Goal: Check status: Check status

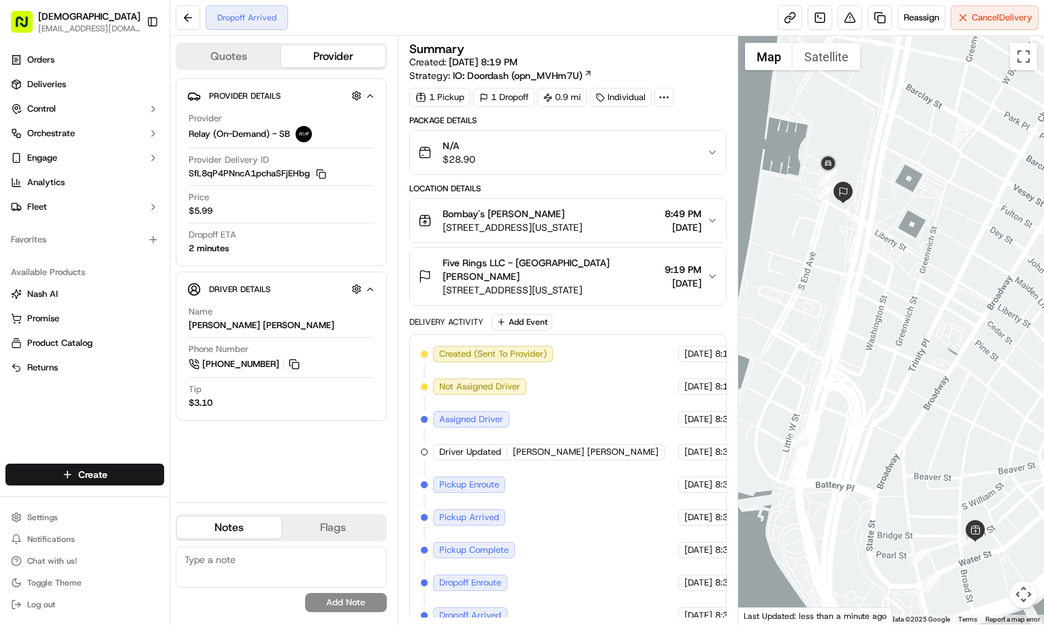
drag, startPoint x: 871, startPoint y: 227, endPoint x: 897, endPoint y: 283, distance: 61.9
click at [897, 283] on div at bounding box center [892, 330] width 306 height 589
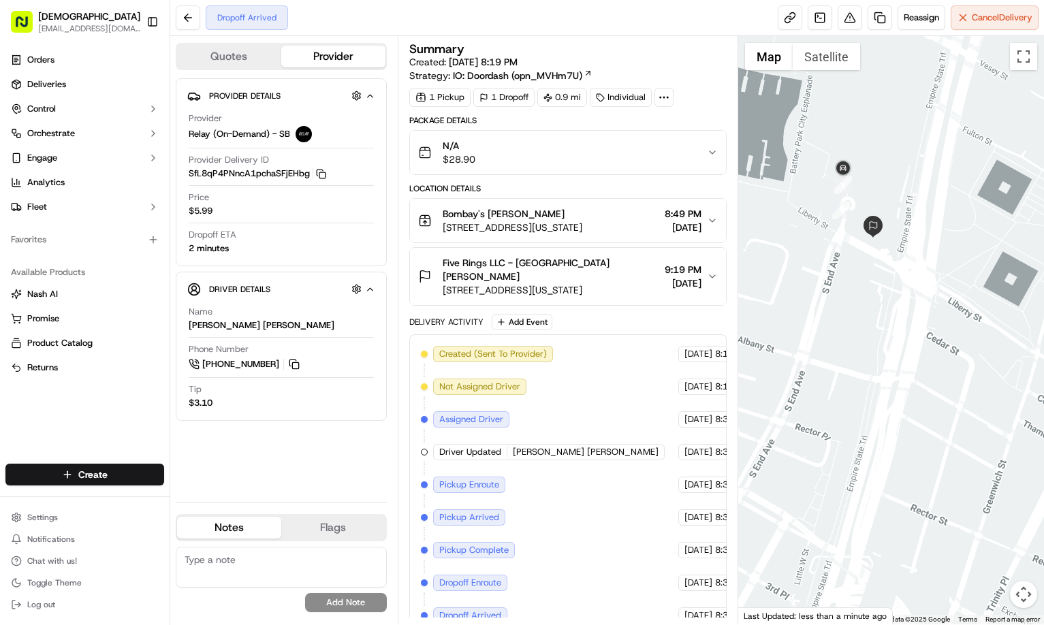
click at [850, 261] on div at bounding box center [892, 330] width 306 height 589
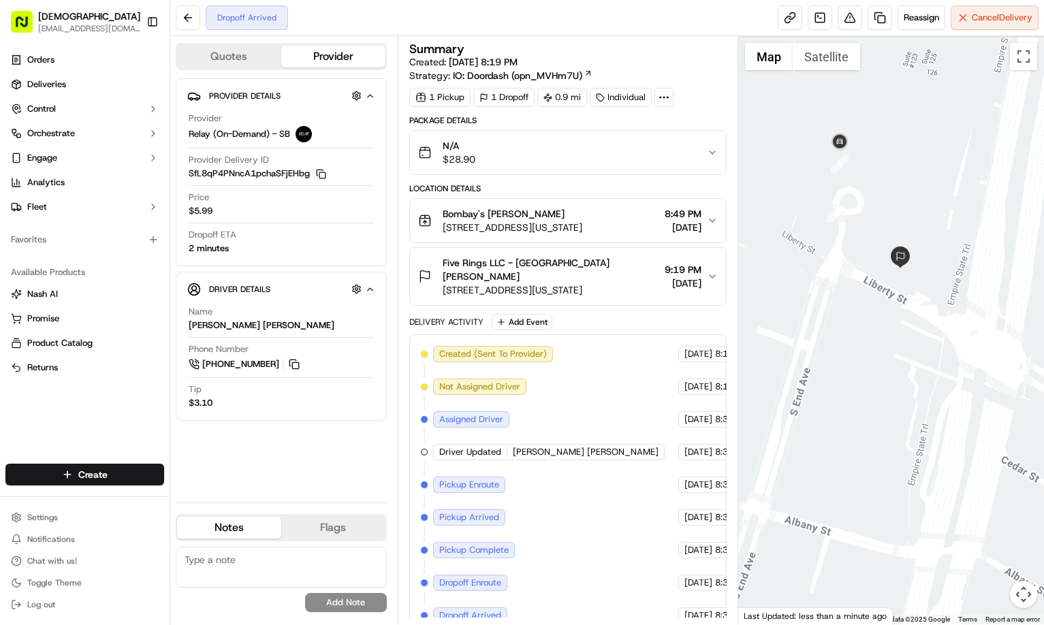
drag, startPoint x: 863, startPoint y: 253, endPoint x: 865, endPoint y: 287, distance: 33.4
click at [865, 287] on div at bounding box center [892, 330] width 306 height 589
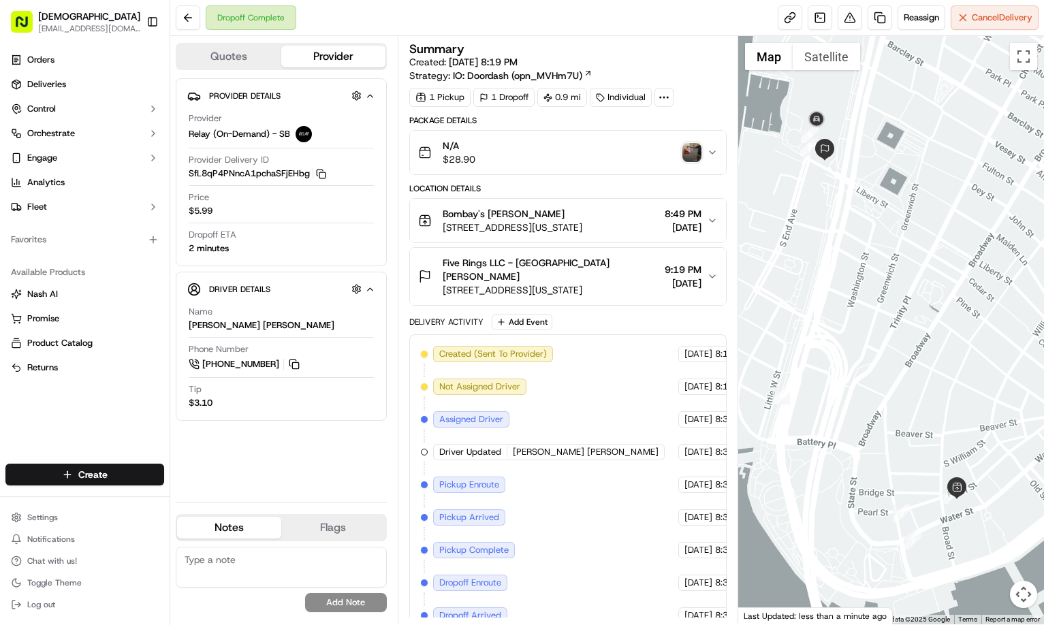
click at [696, 144] on img "button" at bounding box center [692, 152] width 19 height 19
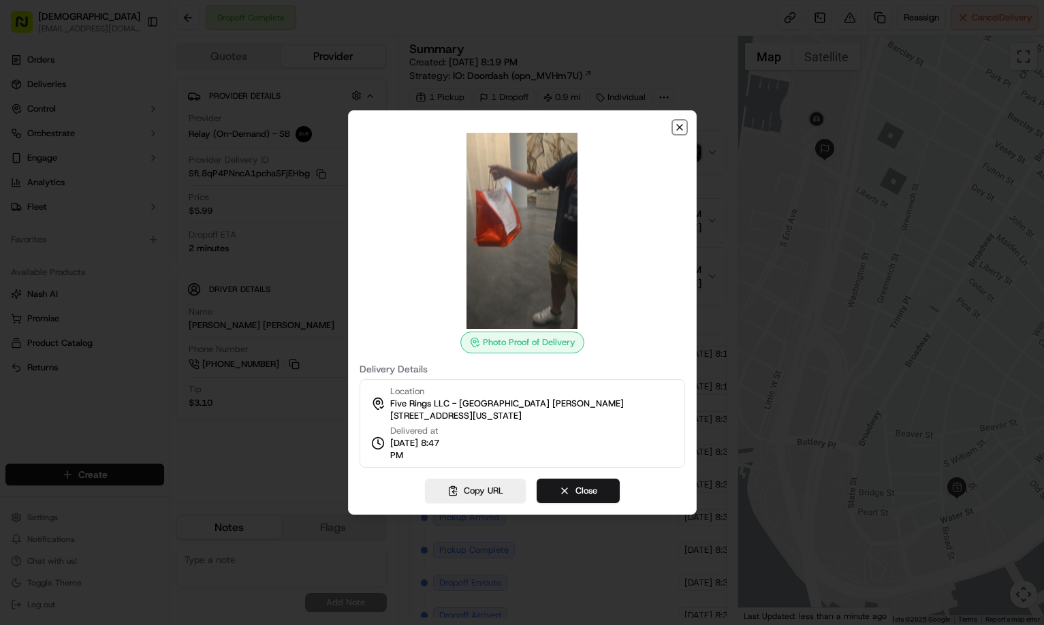
click at [680, 127] on icon "button" at bounding box center [679, 127] width 5 height 5
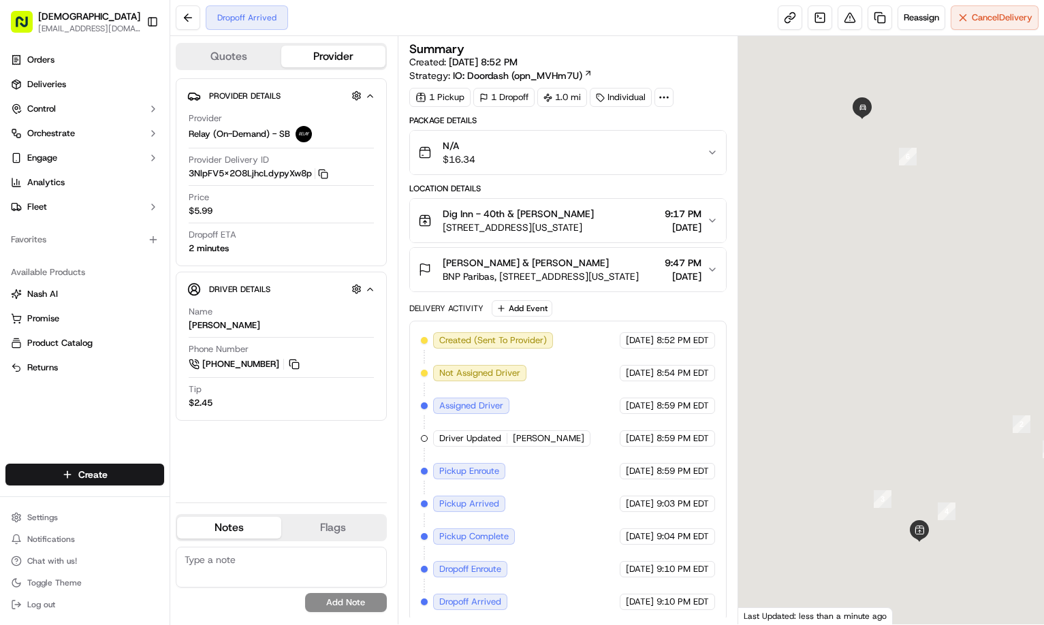
scroll to position [4, 0]
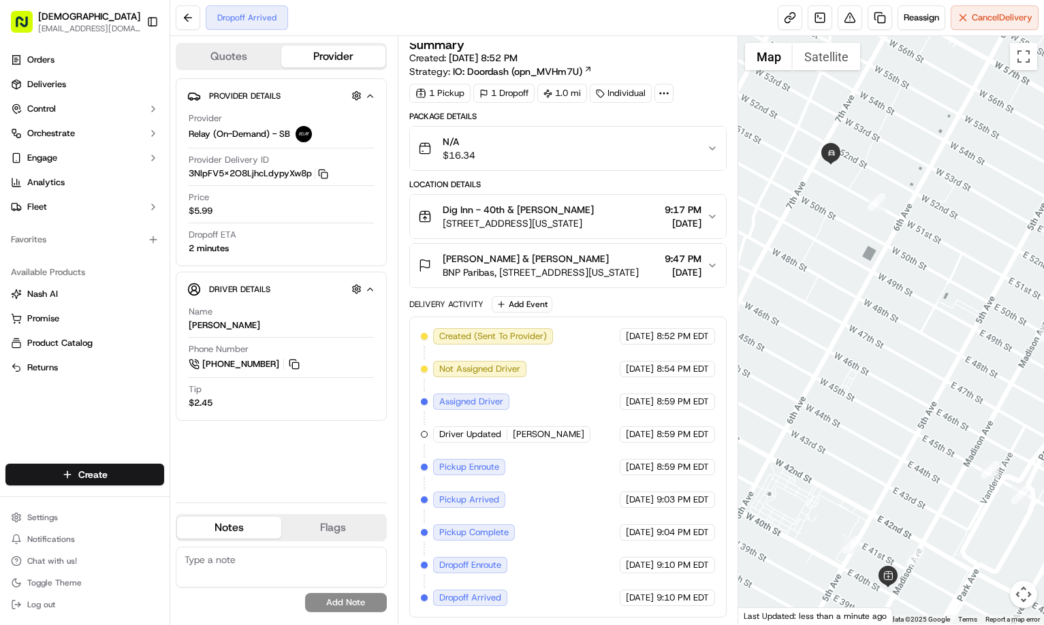
drag, startPoint x: 940, startPoint y: 228, endPoint x: 907, endPoint y: 275, distance: 57.8
click at [907, 275] on div at bounding box center [892, 330] width 306 height 589
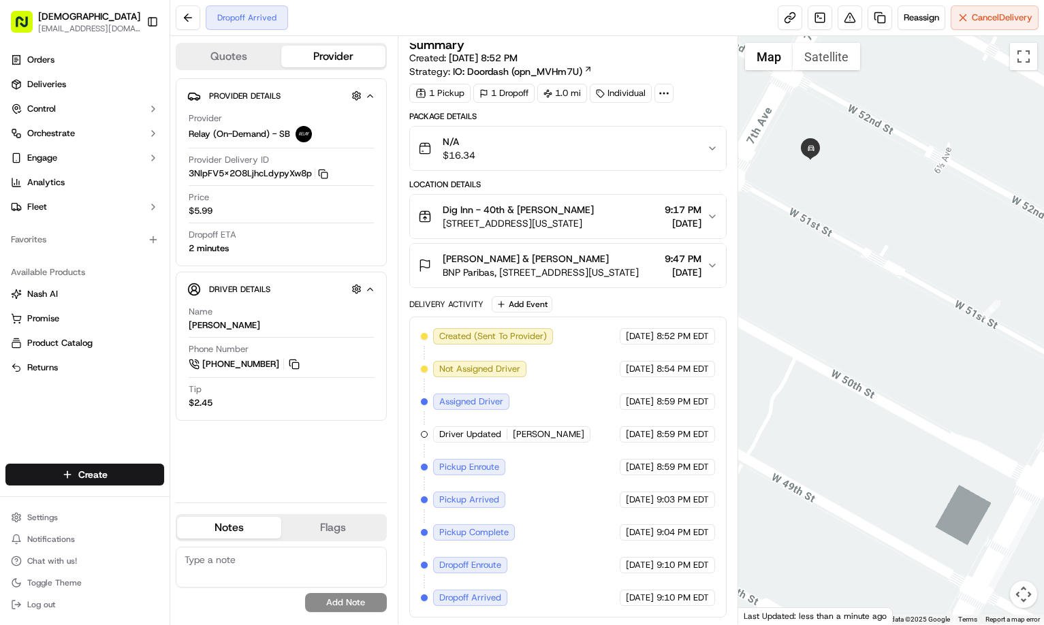
drag, startPoint x: 865, startPoint y: 236, endPoint x: 867, endPoint y: 247, distance: 10.4
click at [867, 247] on div at bounding box center [892, 330] width 306 height 589
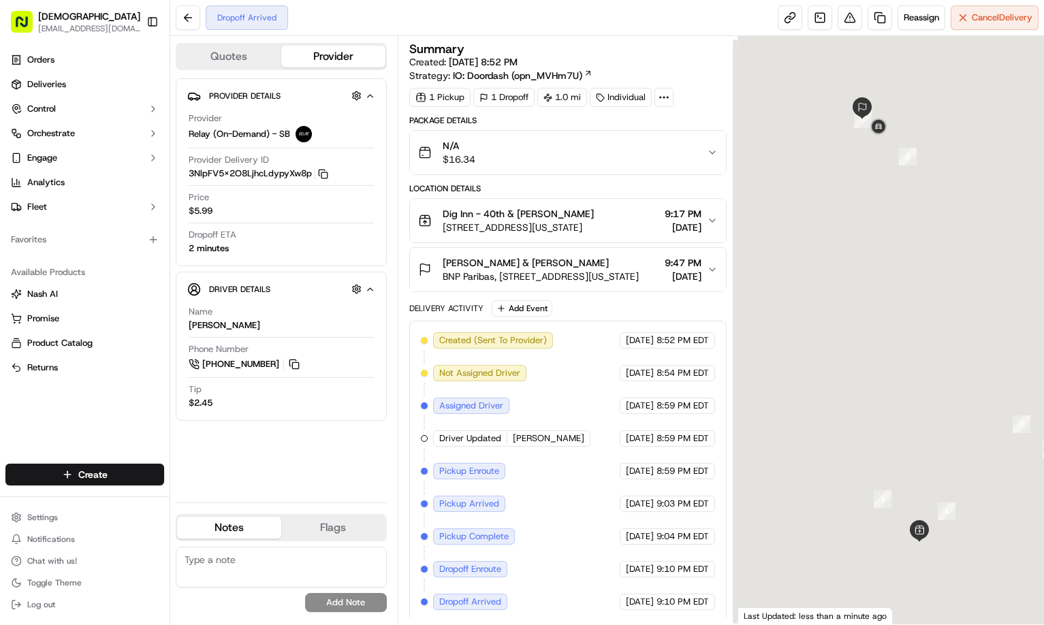
scroll to position [4, 0]
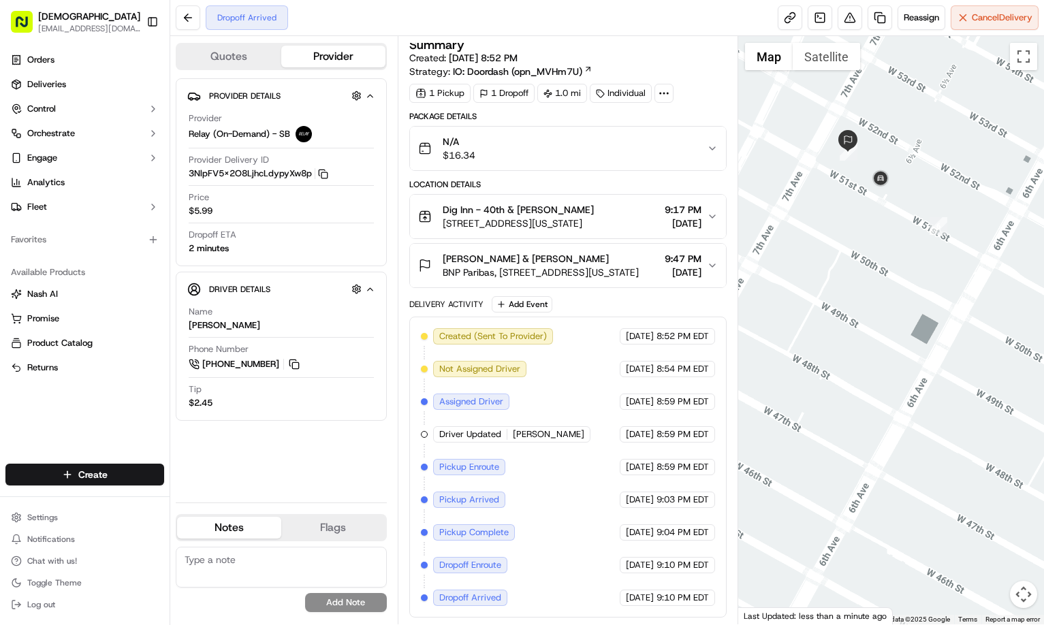
click at [930, 318] on div at bounding box center [892, 330] width 306 height 589
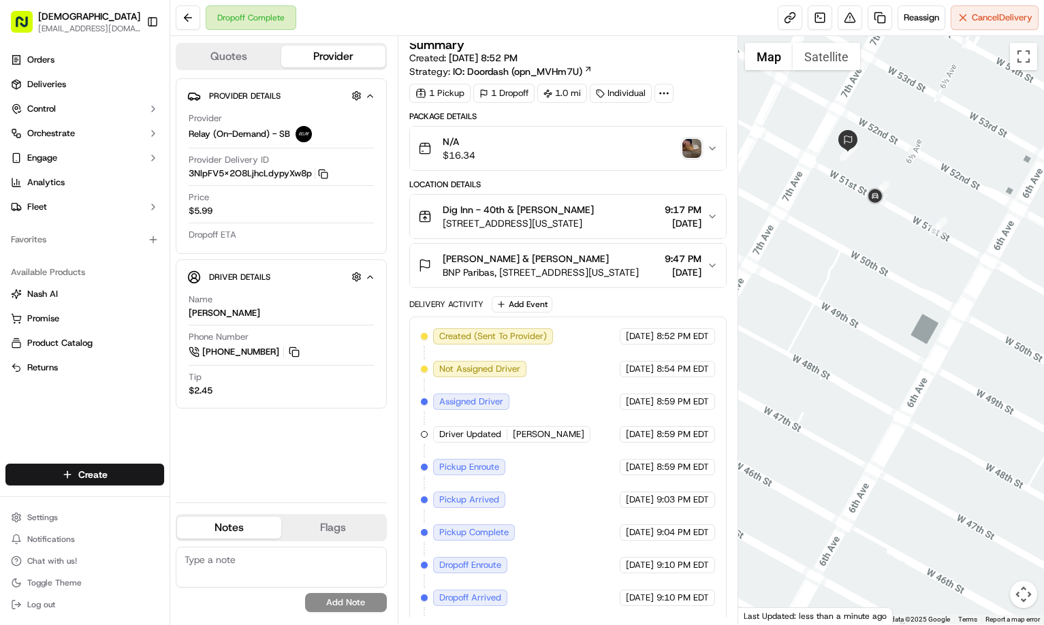
click at [692, 149] on img "button" at bounding box center [692, 148] width 19 height 19
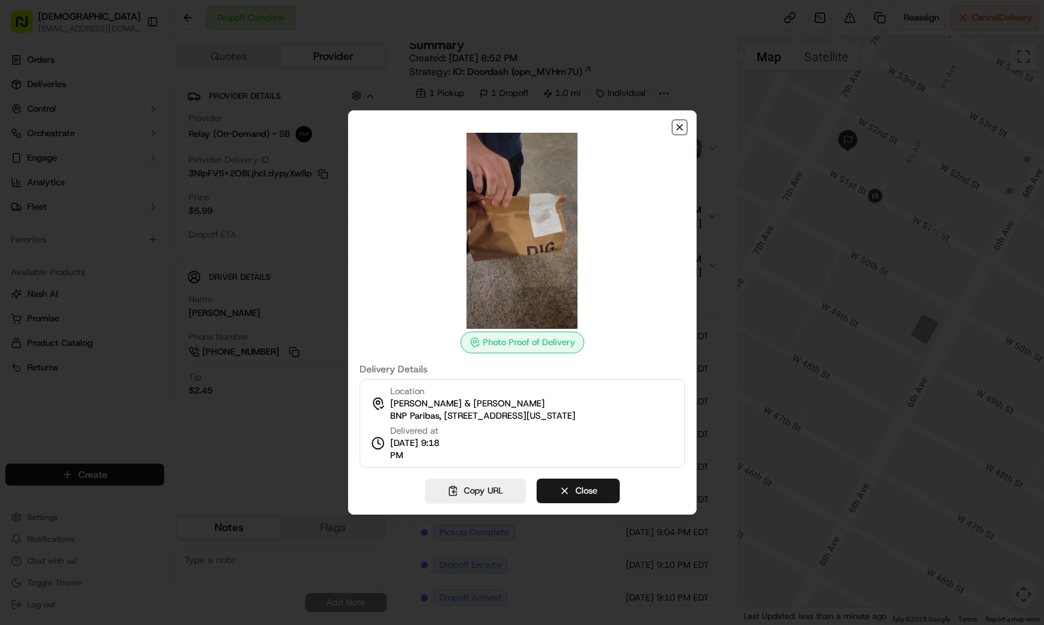
click at [681, 127] on icon "button" at bounding box center [680, 127] width 11 height 11
